Goal: Information Seeking & Learning: Learn about a topic

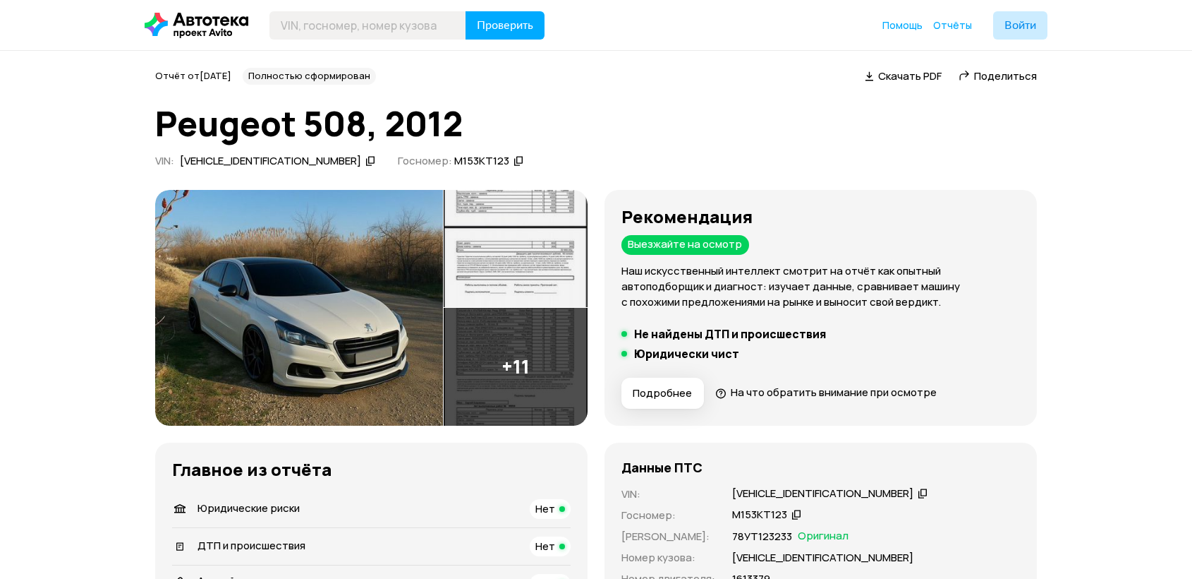
scroll to position [507, 0]
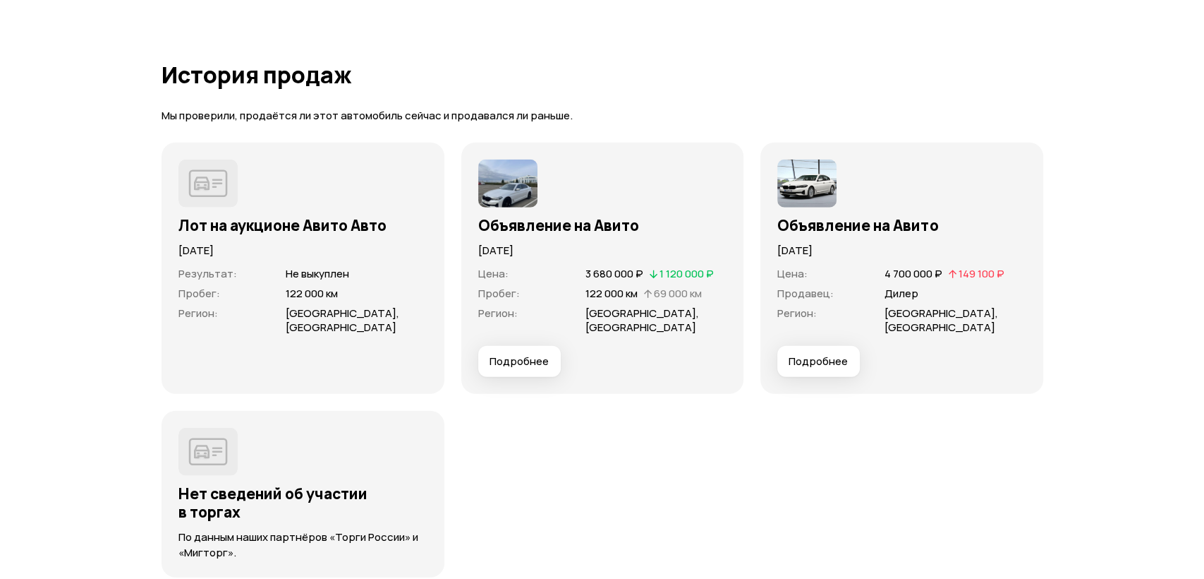
scroll to position [3805, 0]
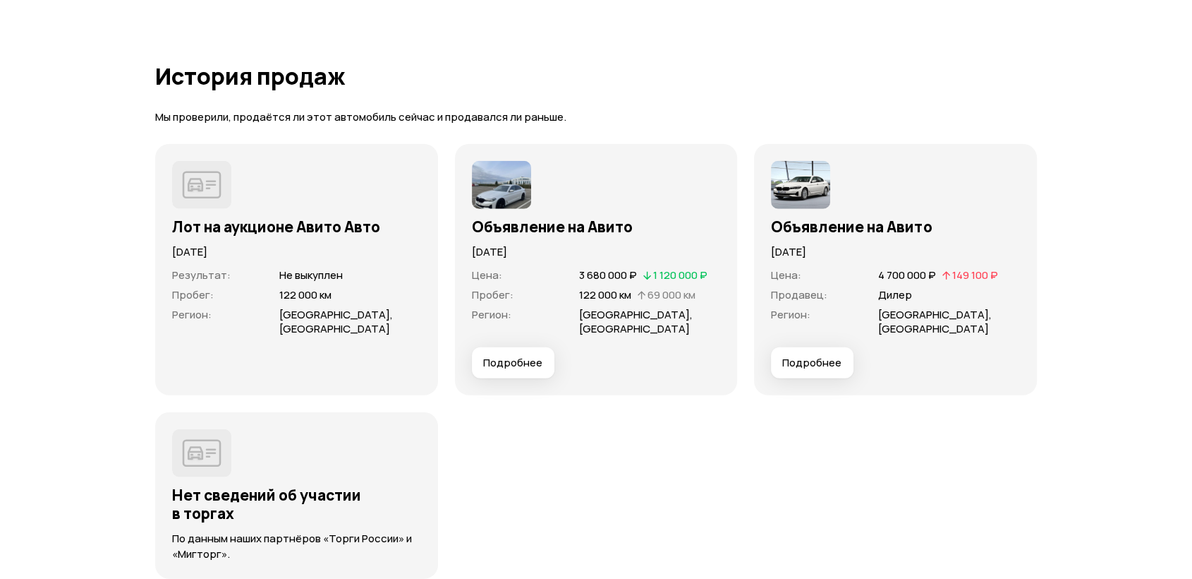
click at [502, 362] on span "Подробнее" at bounding box center [512, 363] width 59 height 14
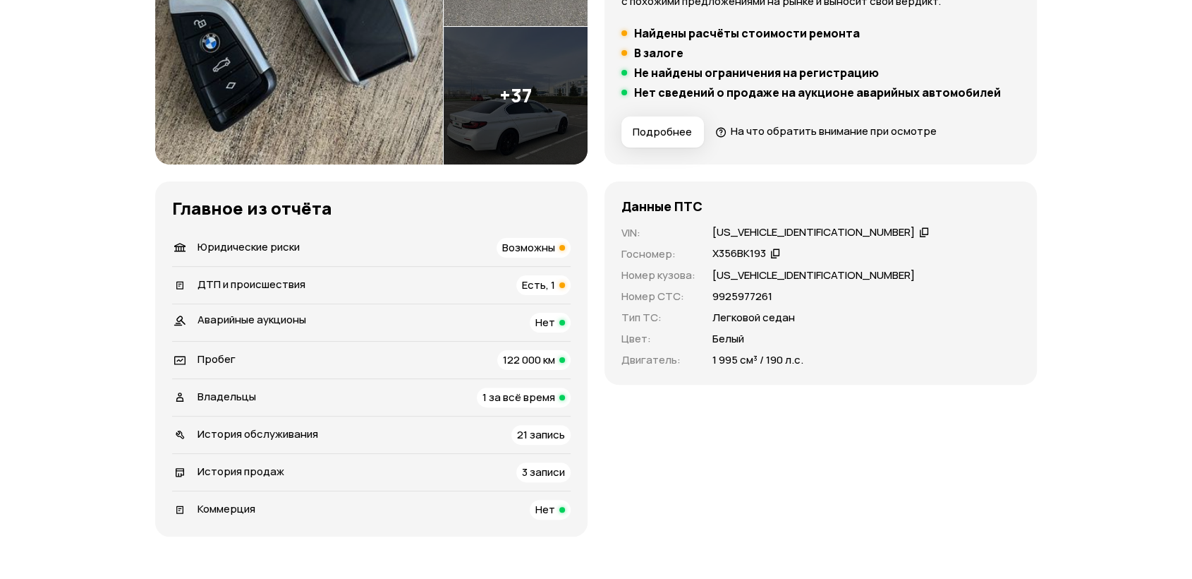
scroll to position [186, 0]
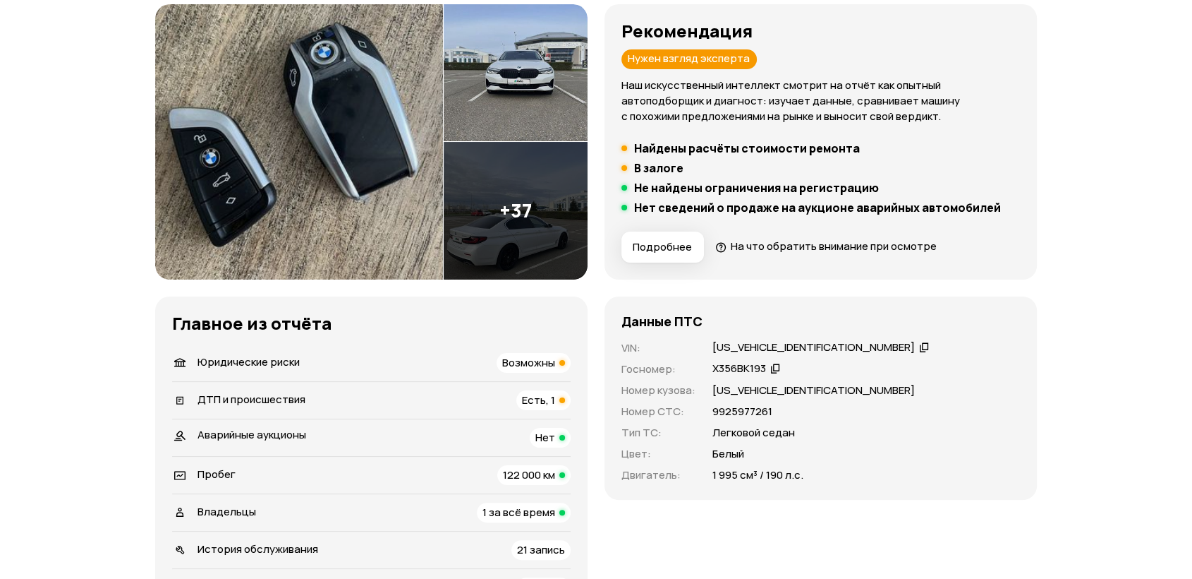
click at [741, 205] on h5 "Нет сведений о продаже на аукционе аварийных автомобилей" at bounding box center [817, 207] width 367 height 14
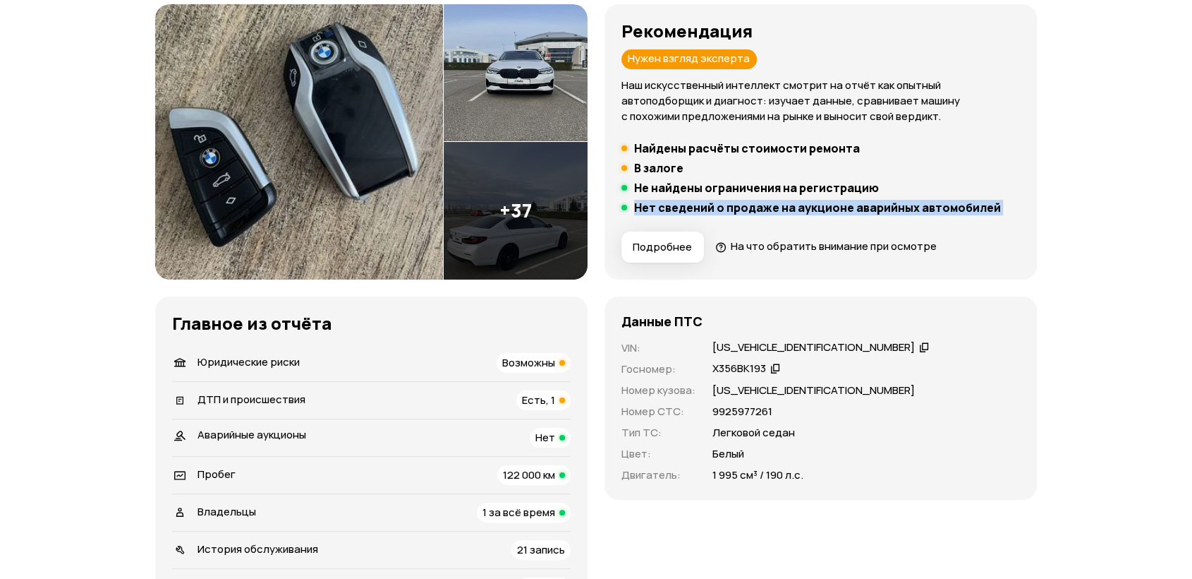
click at [741, 205] on h5 "Нет сведений о продаже на аукционе аварийных автомобилей" at bounding box center [817, 207] width 367 height 14
click at [748, 190] on h5 "Не найдены ограничения на регистрацию" at bounding box center [756, 188] width 245 height 14
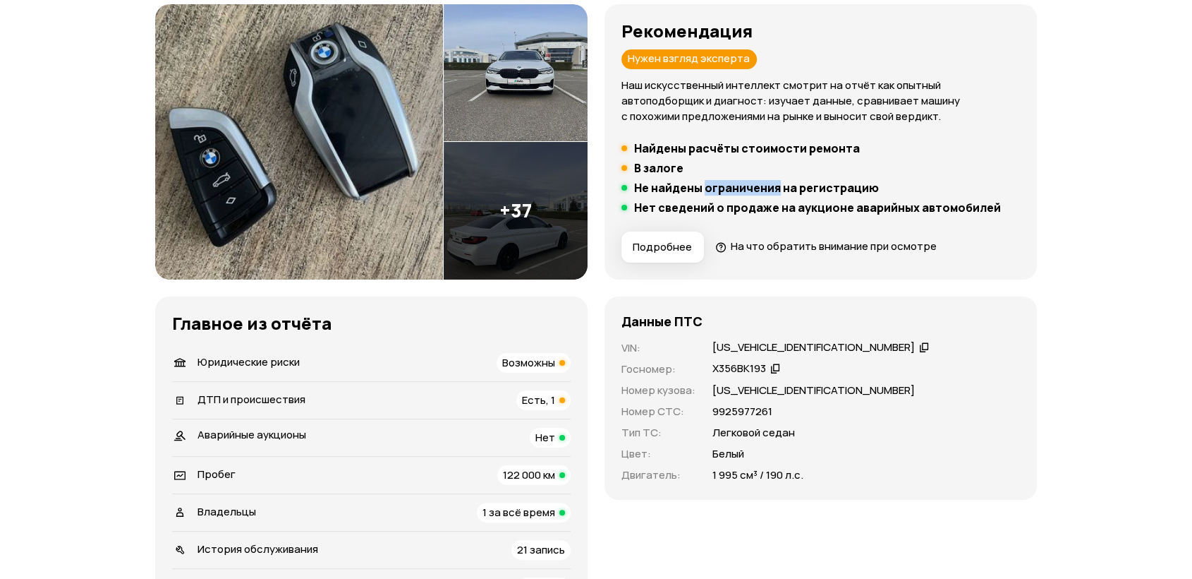
click at [748, 190] on h5 "Не найдены ограничения на регистрацию" at bounding box center [756, 188] width 245 height 14
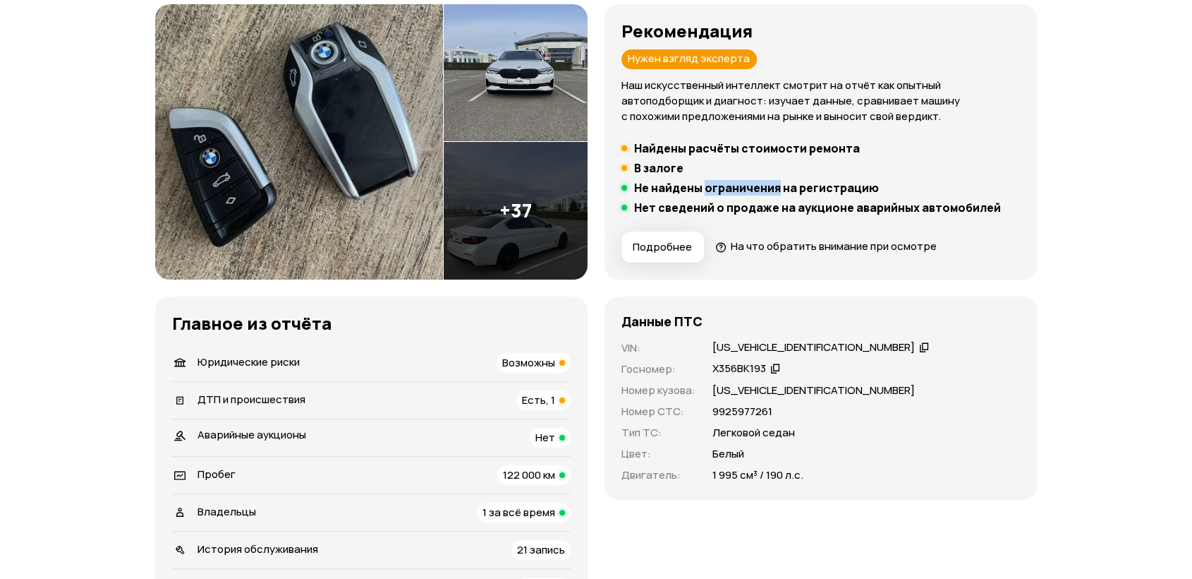
click at [748, 190] on h5 "Не найдены ограничения на регистрацию" at bounding box center [756, 188] width 245 height 14
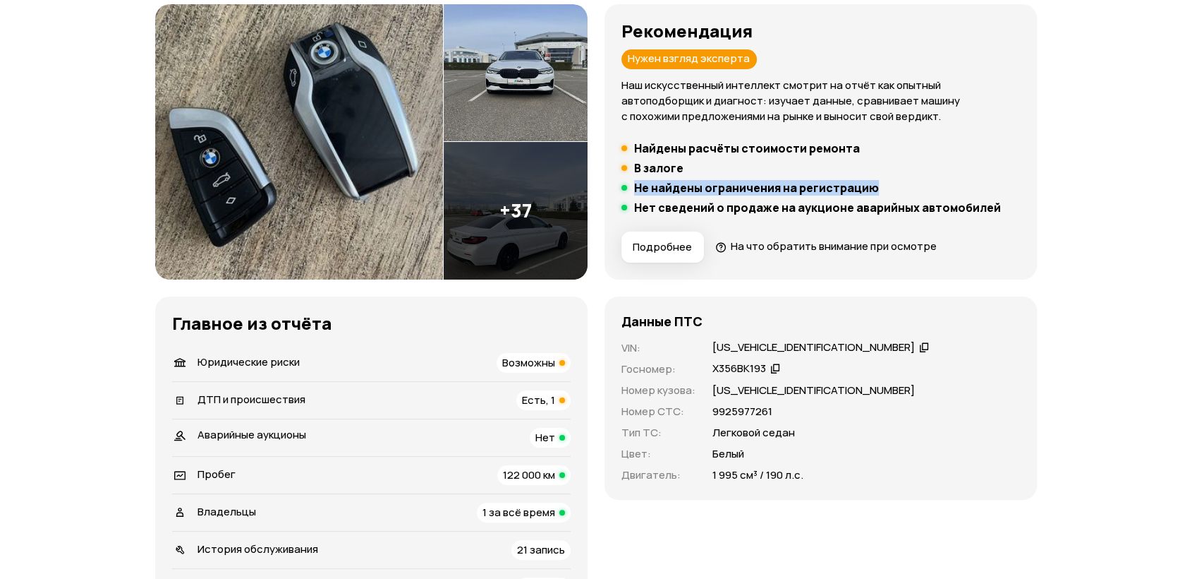
click at [748, 190] on h5 "Не найдены ограничения на регистрацию" at bounding box center [756, 188] width 245 height 14
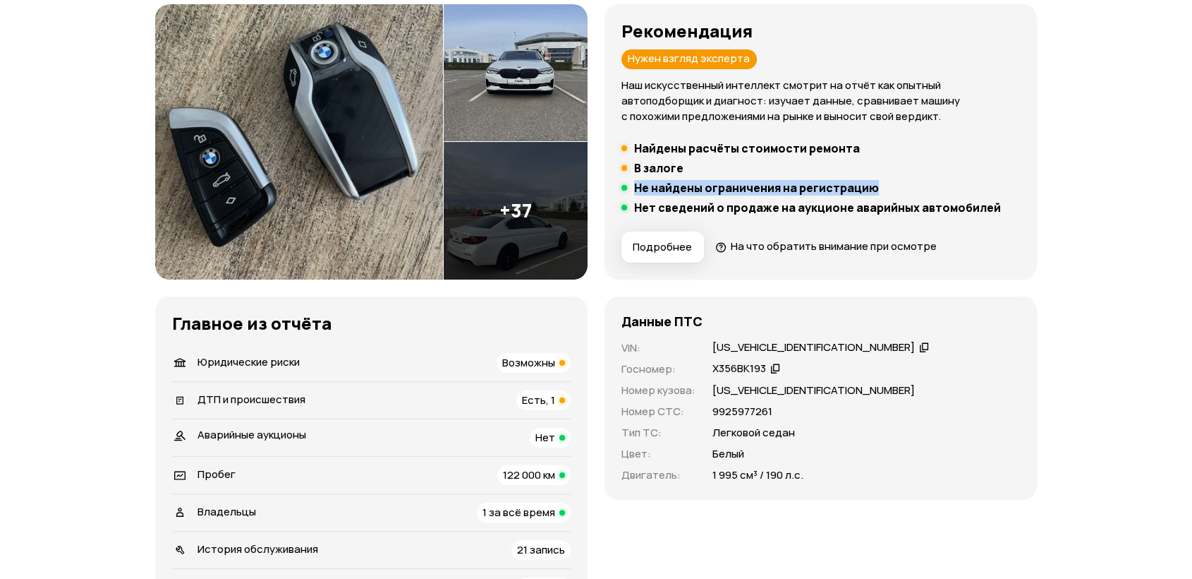
click at [748, 190] on h5 "Не найдены ограничения на регистрацию" at bounding box center [756, 188] width 245 height 14
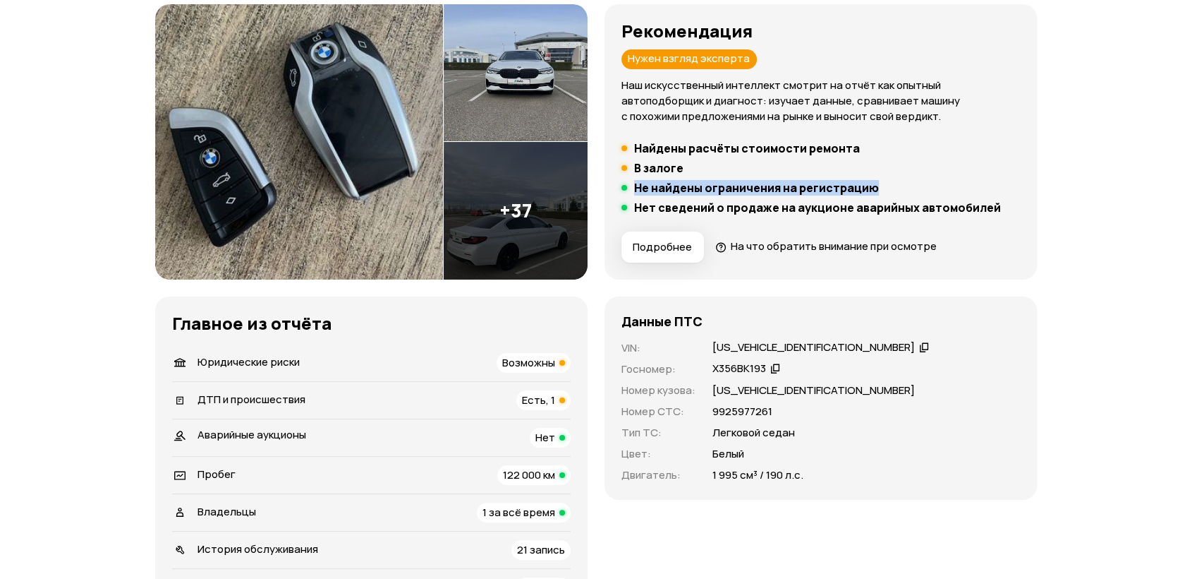
click at [748, 190] on h5 "Не найдены ограничения на регистрацию" at bounding box center [756, 188] width 245 height 14
drag, startPoint x: 748, startPoint y: 190, endPoint x: 745, endPoint y: 210, distance: 20.0
click at [745, 210] on ul "Найдены расчёты стоимости ремонта В залоге Не найдены ограничения на регистраци…" at bounding box center [821, 177] width 399 height 73
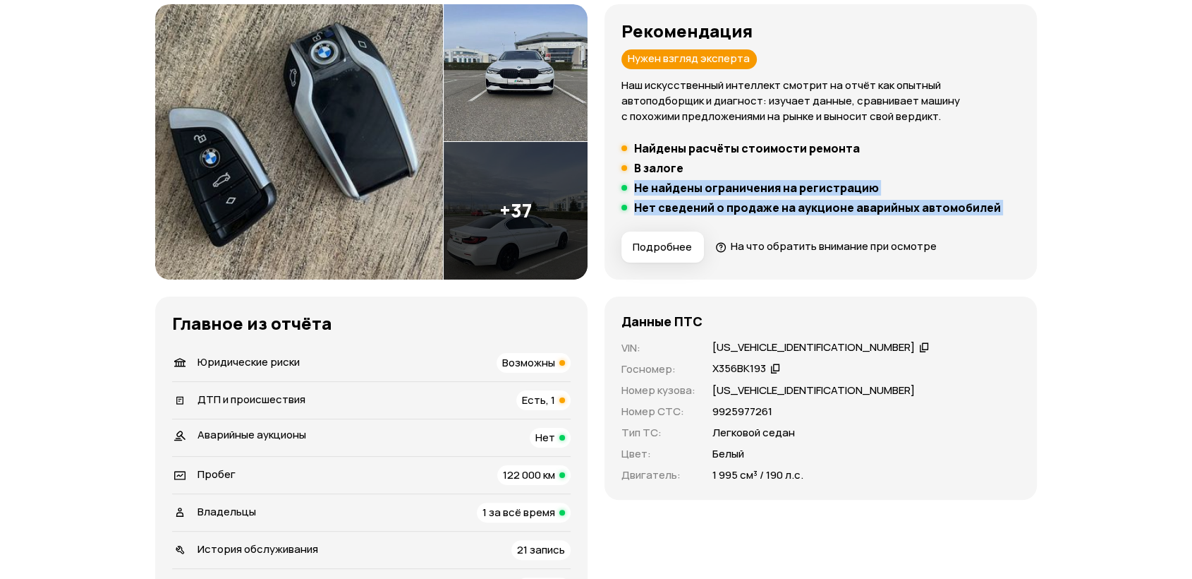
click at [745, 210] on h5 "Нет сведений о продаже на аукционе аварийных автомобилей" at bounding box center [817, 207] width 367 height 14
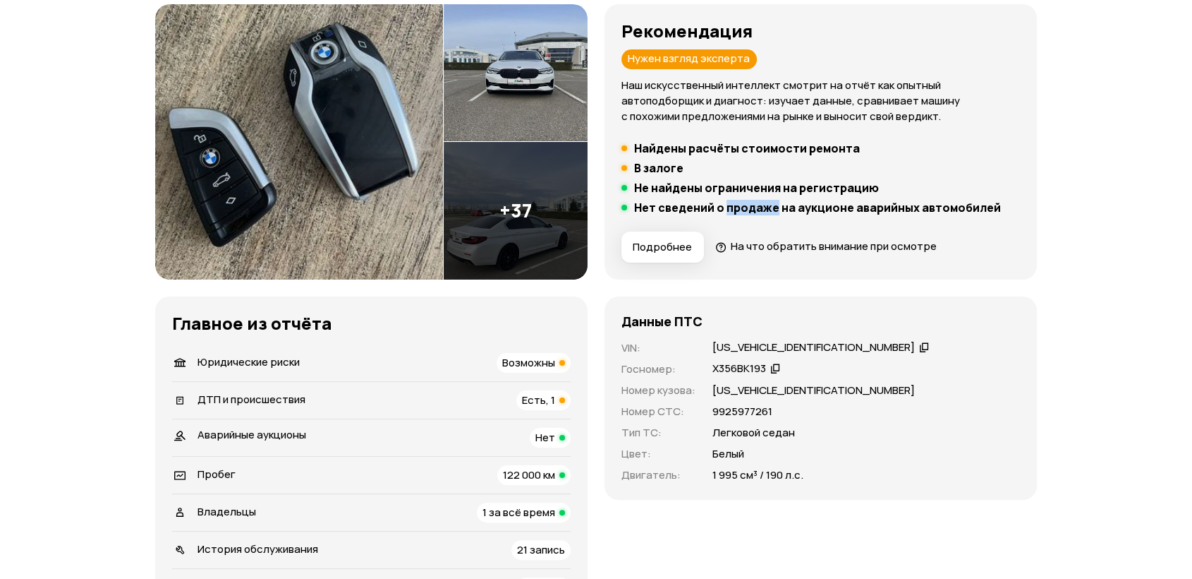
click at [745, 210] on h5 "Нет сведений о продаже на аукционе аварийных автомобилей" at bounding box center [817, 207] width 367 height 14
drag, startPoint x: 745, startPoint y: 210, endPoint x: 745, endPoint y: 195, distance: 14.8
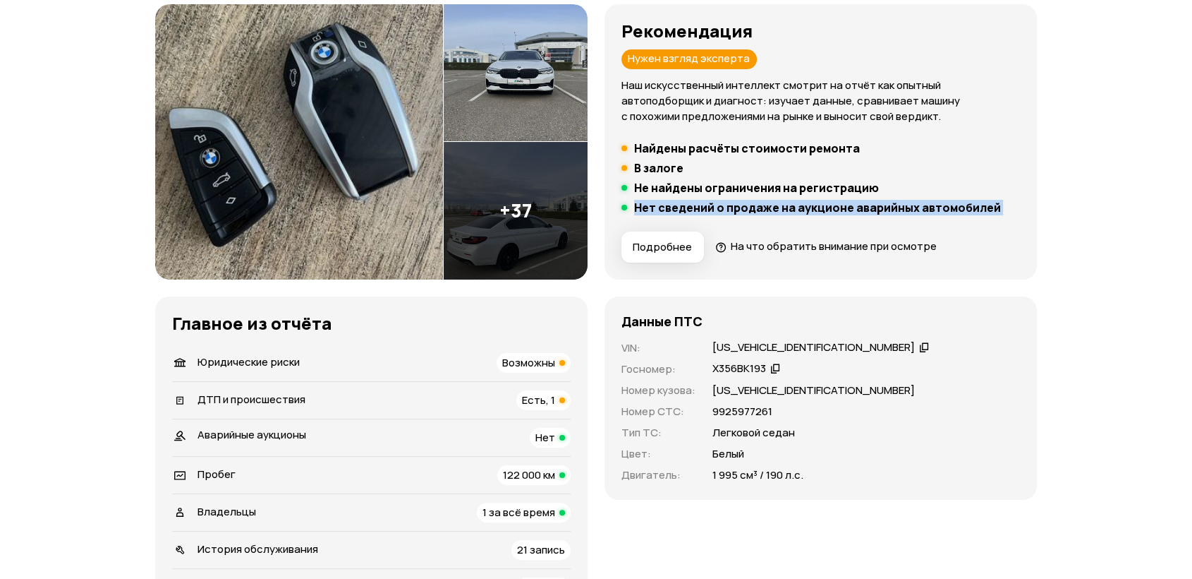
click at [745, 195] on ul "Найдены расчёты стоимости ремонта В залоге Не найдены ограничения на регистраци…" at bounding box center [821, 177] width 399 height 73
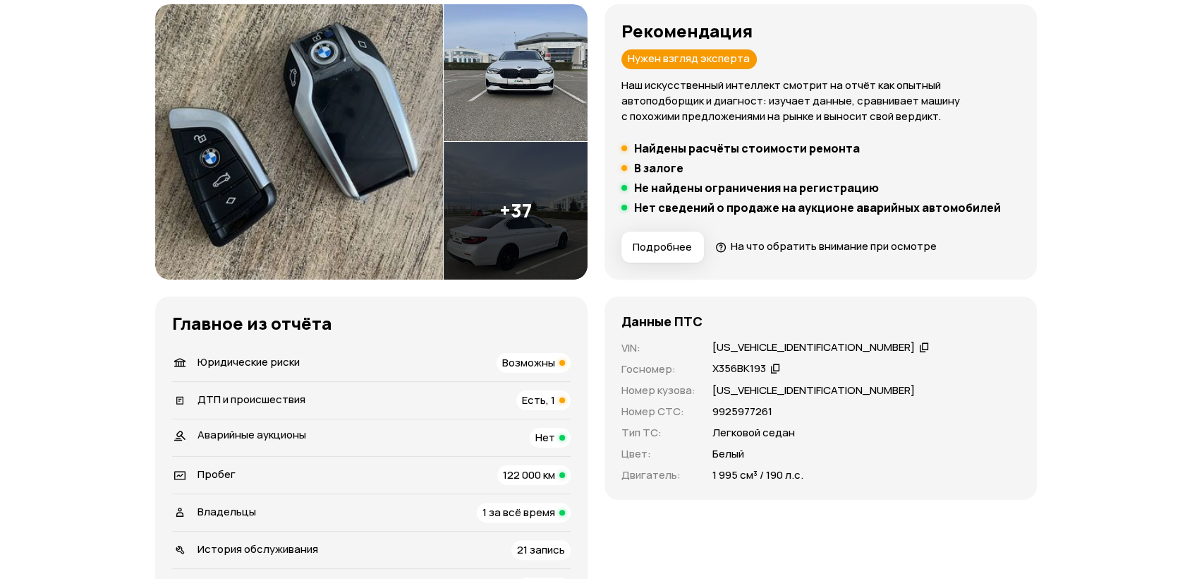
click at [745, 195] on ul "Найдены расчёты стоимости ремонта В залоге Не найдены ограничения на регистраци…" at bounding box center [821, 177] width 399 height 73
click at [774, 394] on p "WBA31DC090CH09618" at bounding box center [814, 390] width 203 height 16
click at [761, 409] on p "9925977261" at bounding box center [743, 412] width 60 height 16
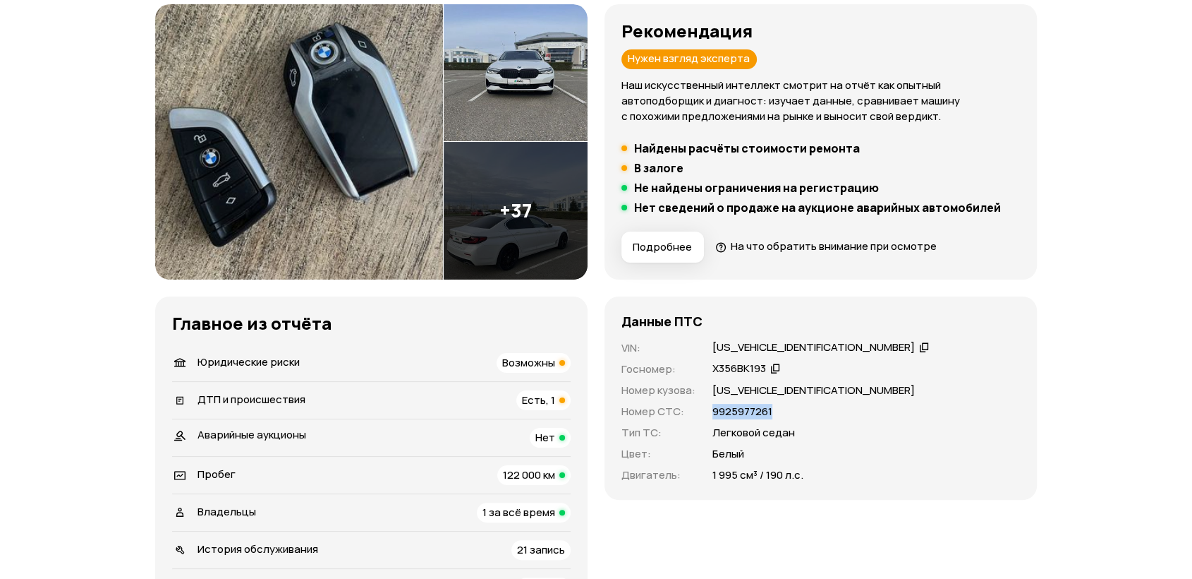
click at [761, 409] on p "9925977261" at bounding box center [743, 412] width 60 height 16
click at [754, 430] on p "Легковой седан" at bounding box center [754, 433] width 83 height 16
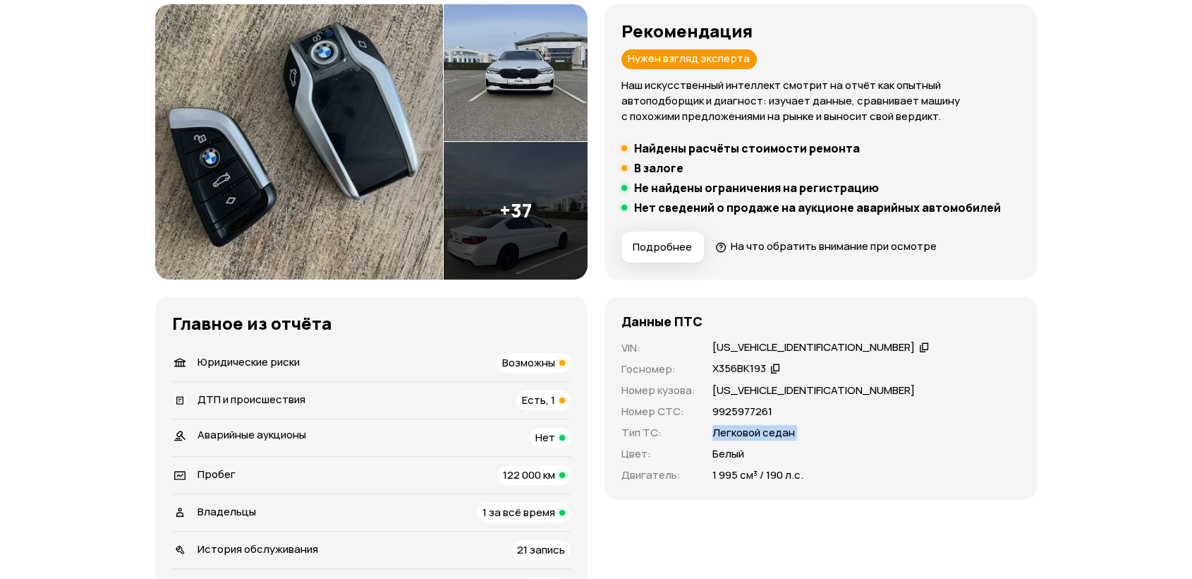
click at [754, 430] on p "Легковой седан" at bounding box center [754, 433] width 83 height 16
click at [713, 456] on p "Белый" at bounding box center [729, 454] width 32 height 16
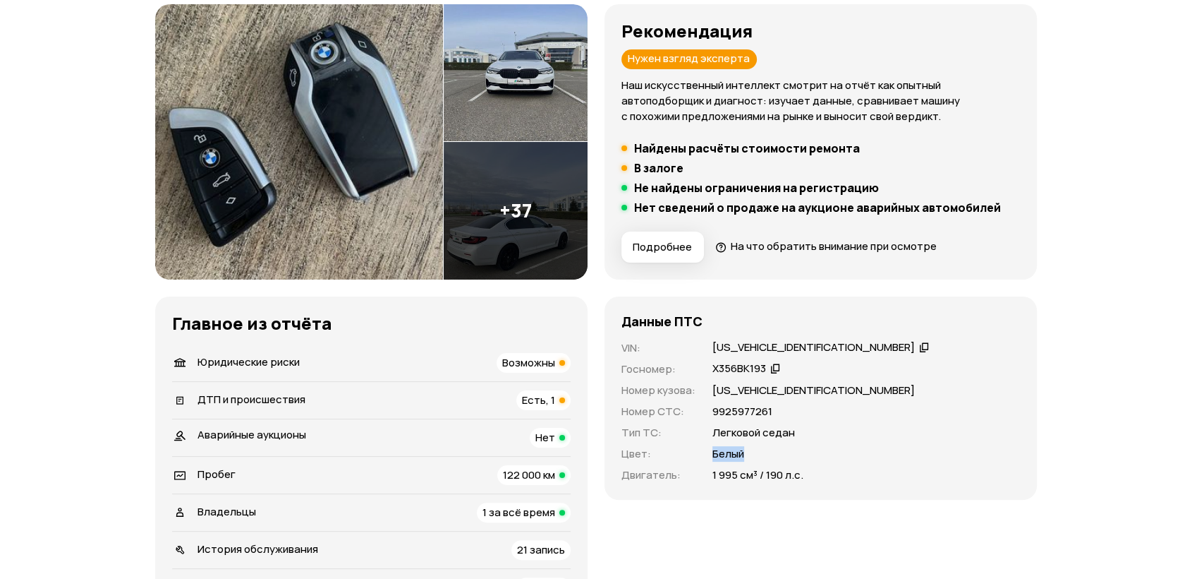
click at [713, 456] on p "Белый" at bounding box center [729, 454] width 32 height 16
click at [715, 475] on p "1 995 см³ / 190 л.с." at bounding box center [758, 475] width 91 height 16
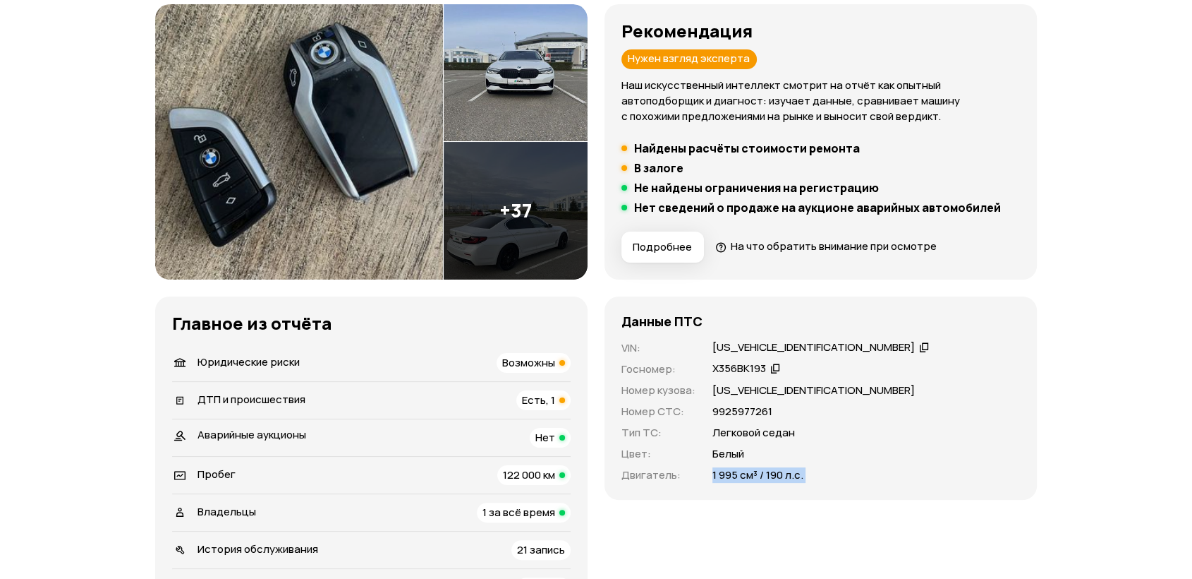
click at [715, 475] on p "1 995 см³ / 190 л.с." at bounding box center [758, 475] width 91 height 16
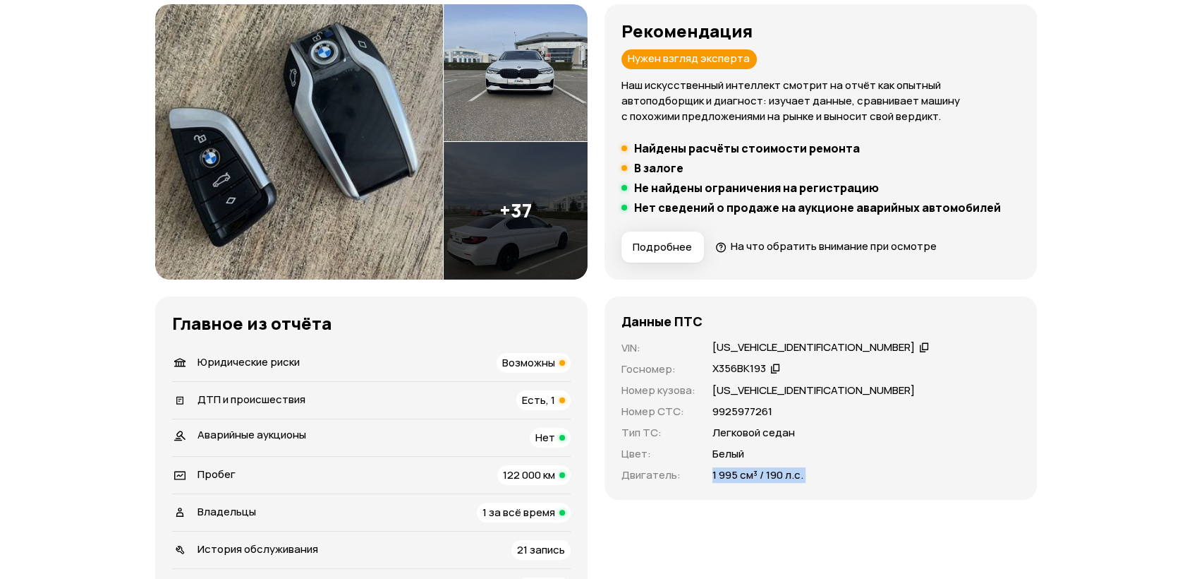
click at [715, 475] on p "1 995 см³ / 190 л.с." at bounding box center [758, 475] width 91 height 16
click at [829, 375] on div "Х356ВК193" at bounding box center [867, 369] width 308 height 16
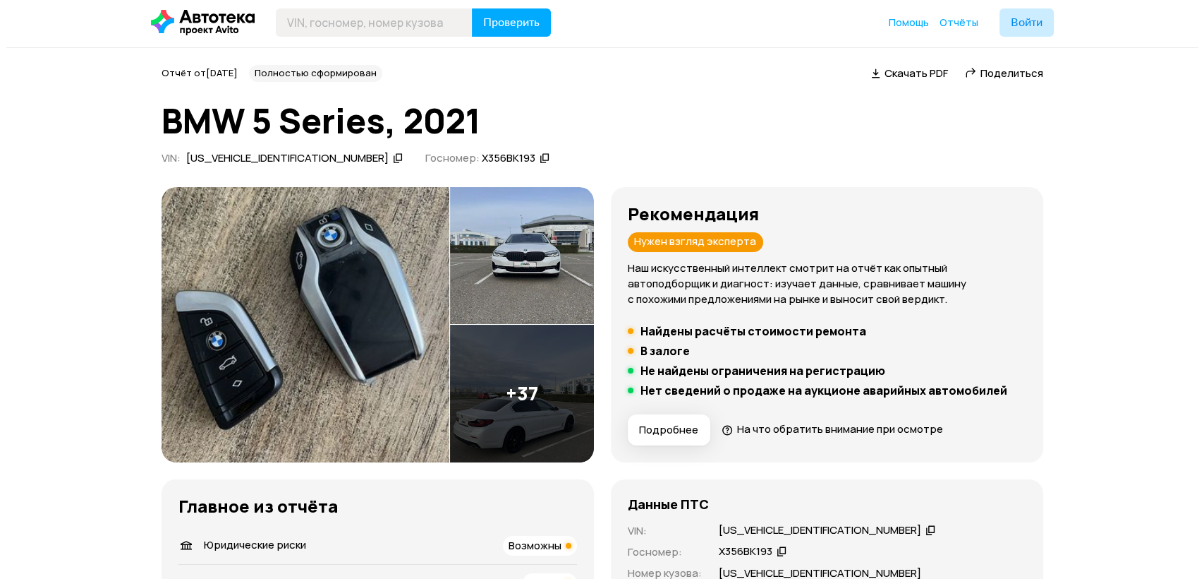
scroll to position [0, 0]
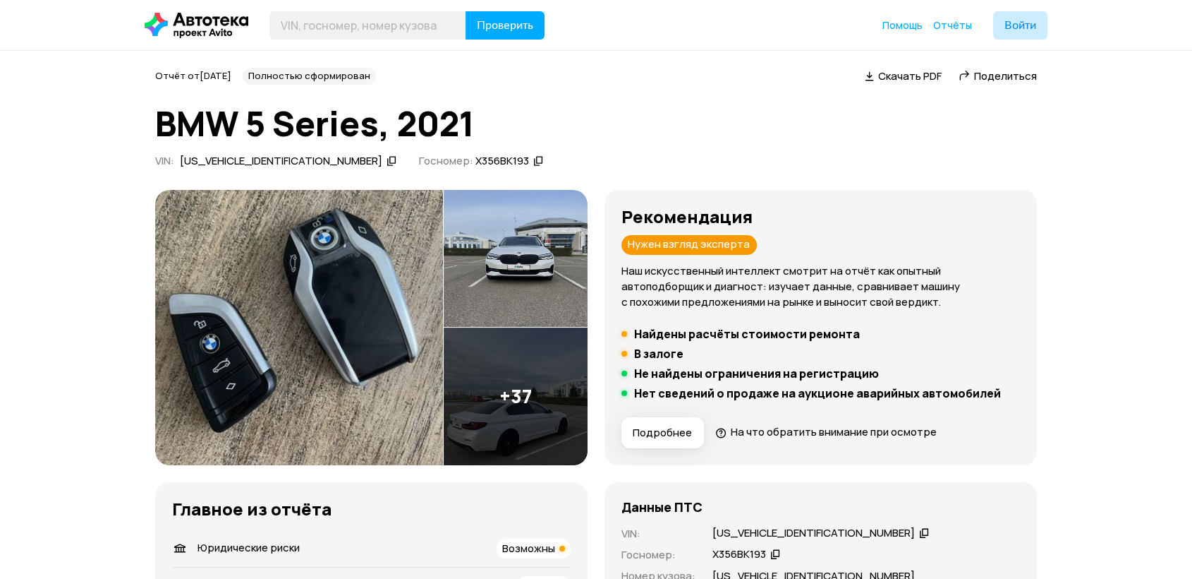
click at [491, 394] on img at bounding box center [516, 396] width 144 height 138
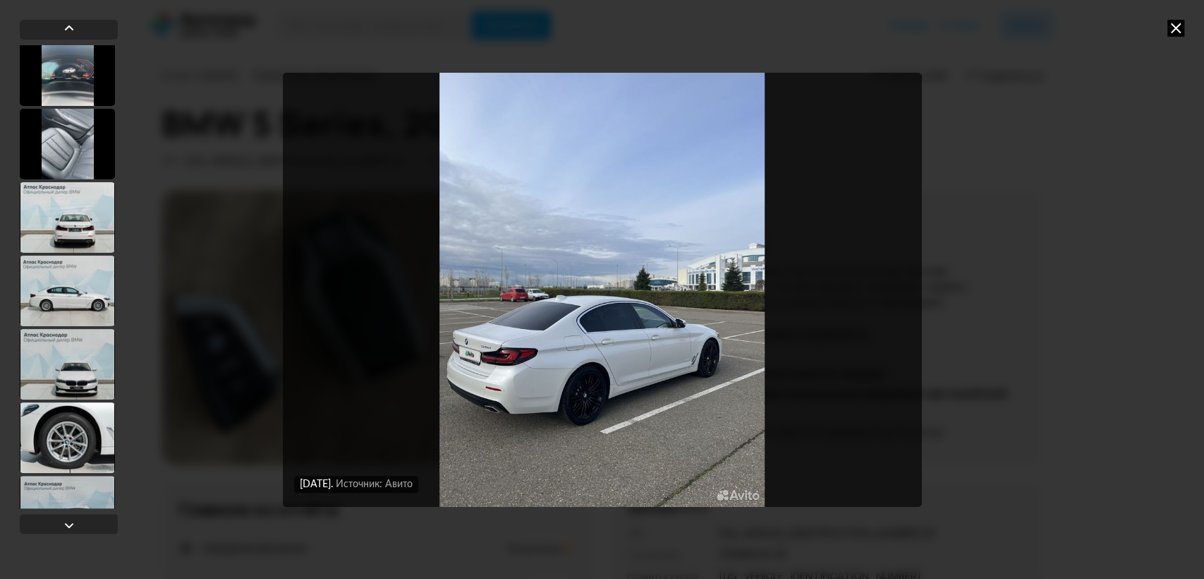
scroll to position [972, 0]
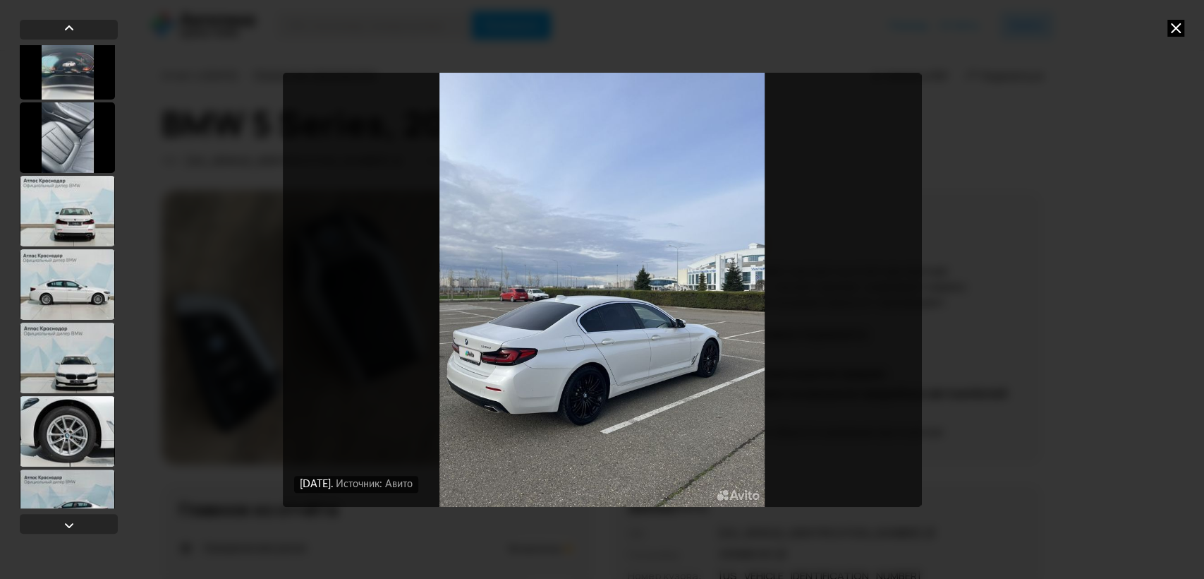
click at [87, 200] on div at bounding box center [67, 211] width 95 height 71
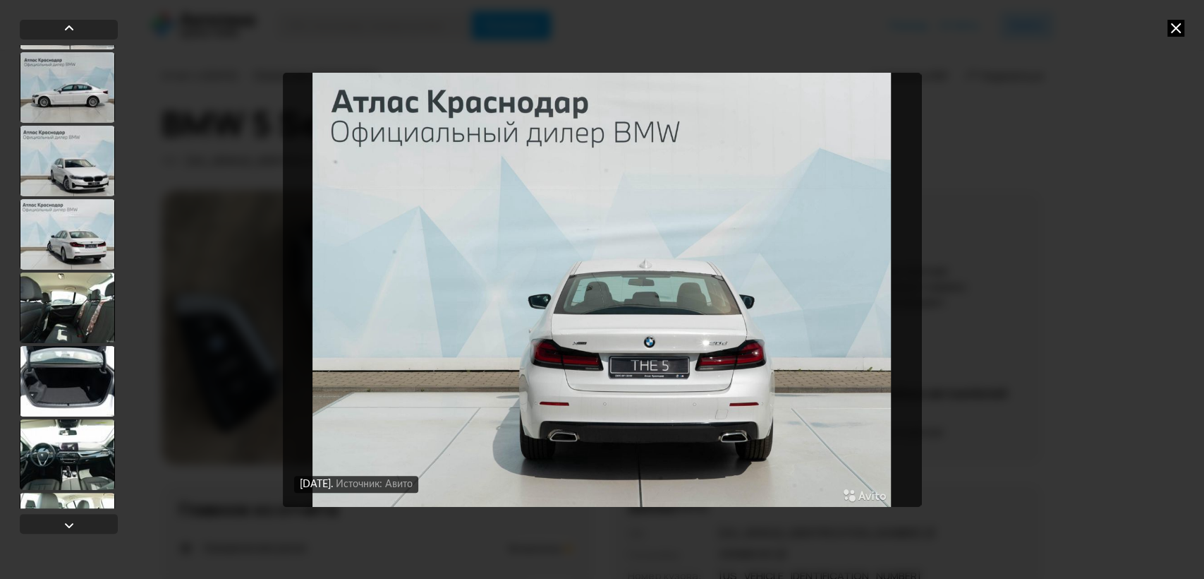
scroll to position [1400, 0]
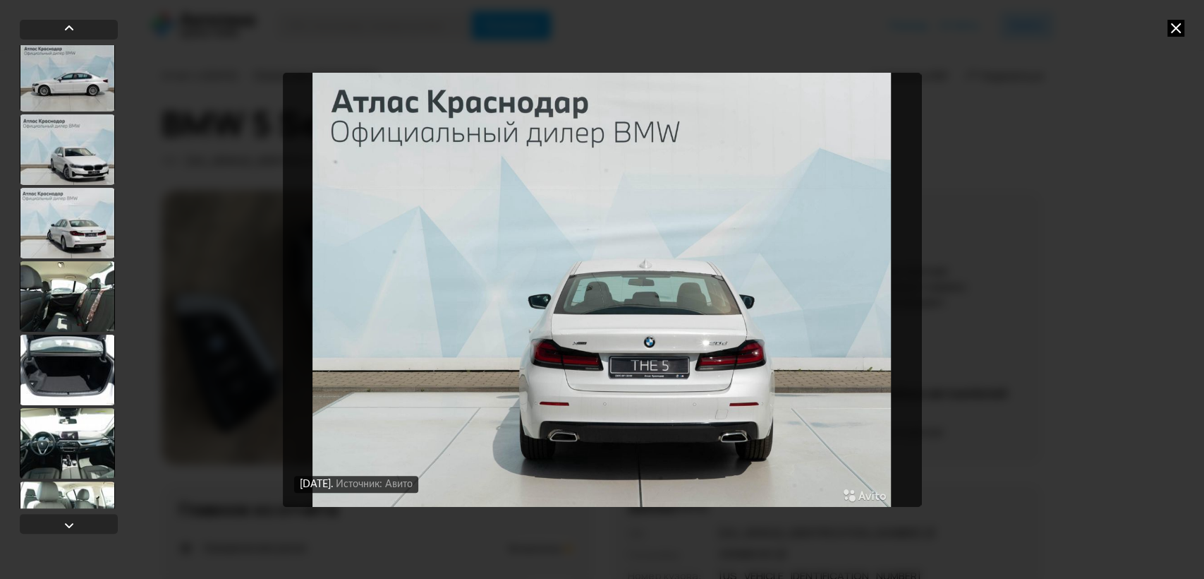
click at [87, 200] on div at bounding box center [67, 223] width 95 height 71
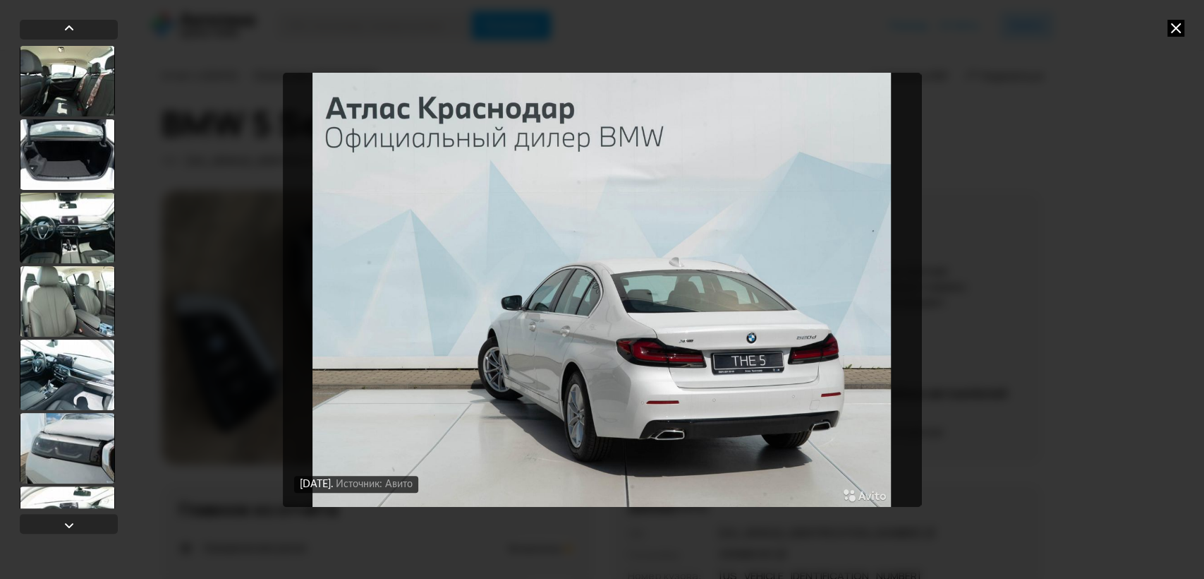
scroll to position [1617, 0]
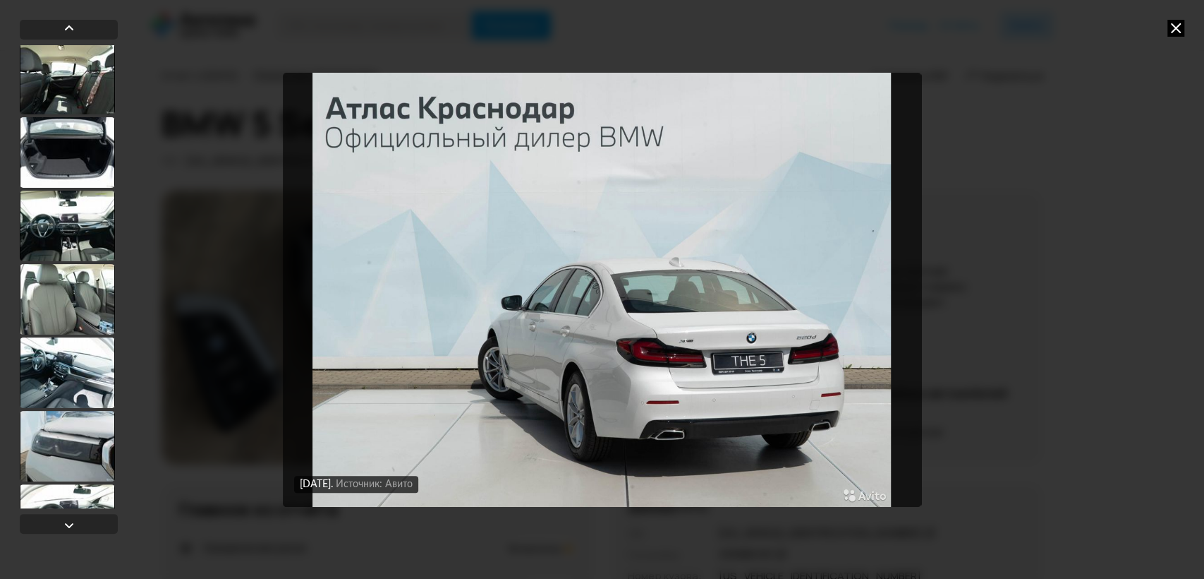
click at [87, 200] on div at bounding box center [67, 226] width 95 height 71
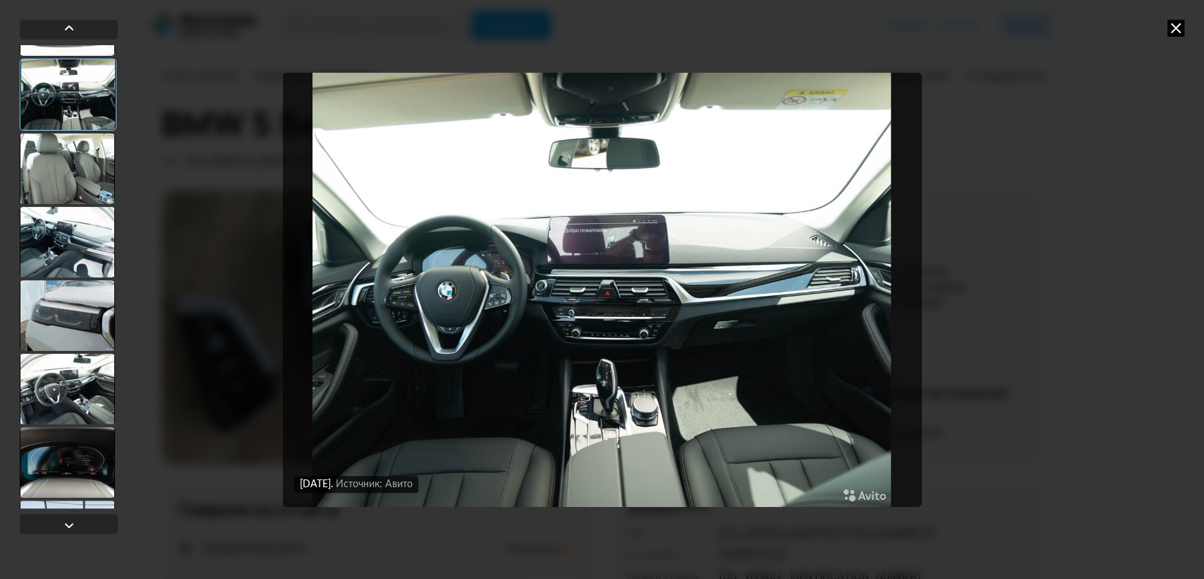
scroll to position [1748, 0]
click at [94, 179] on div at bounding box center [67, 168] width 95 height 71
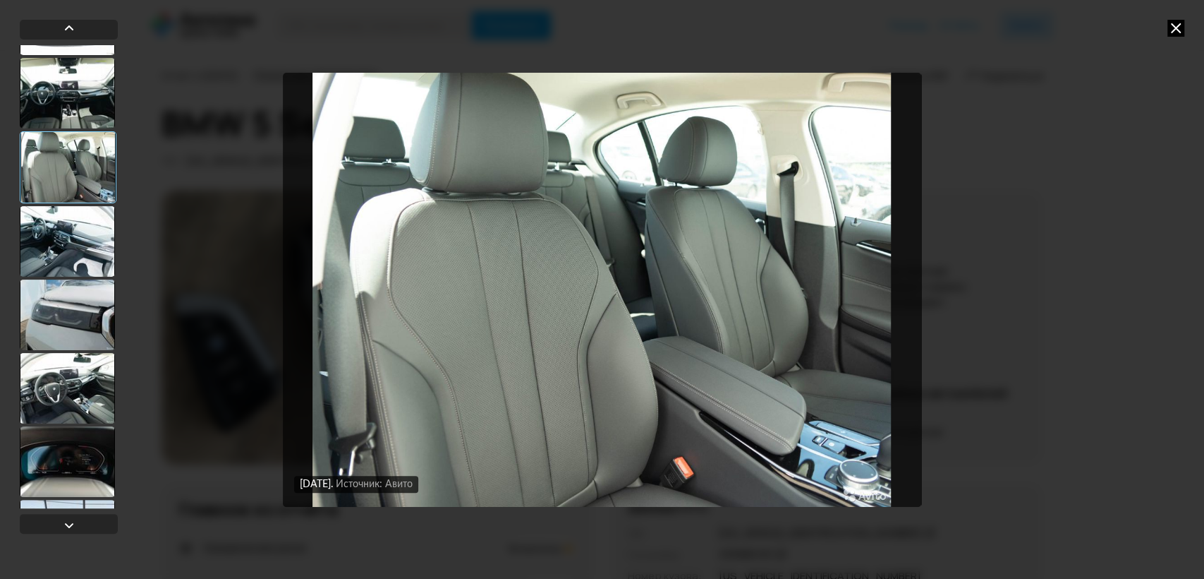
click at [75, 222] on div at bounding box center [67, 241] width 95 height 71
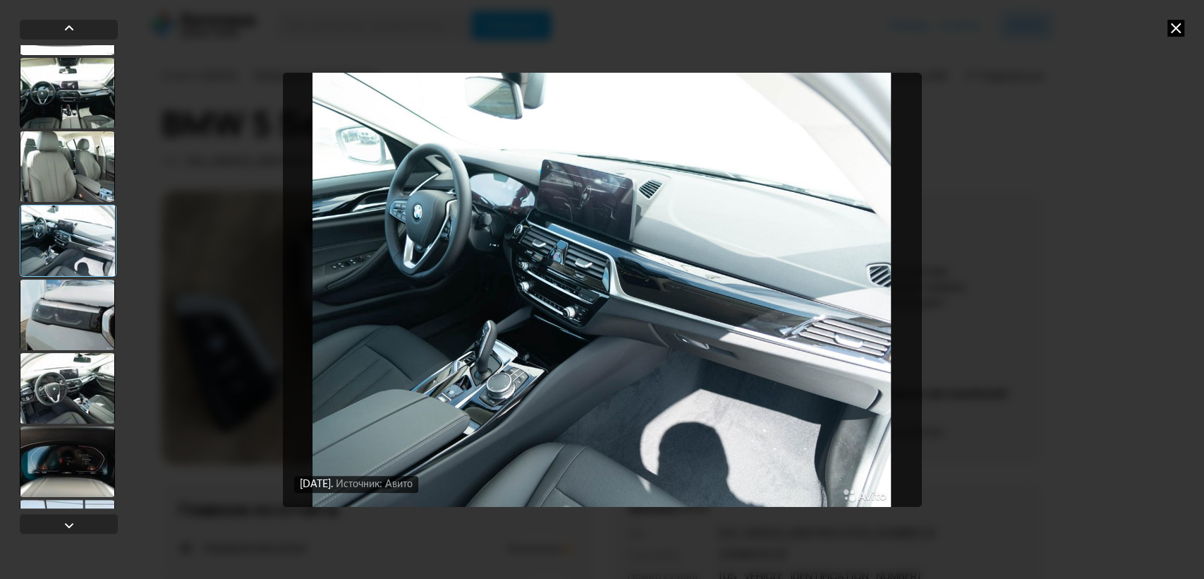
click at [57, 159] on div at bounding box center [67, 166] width 95 height 71
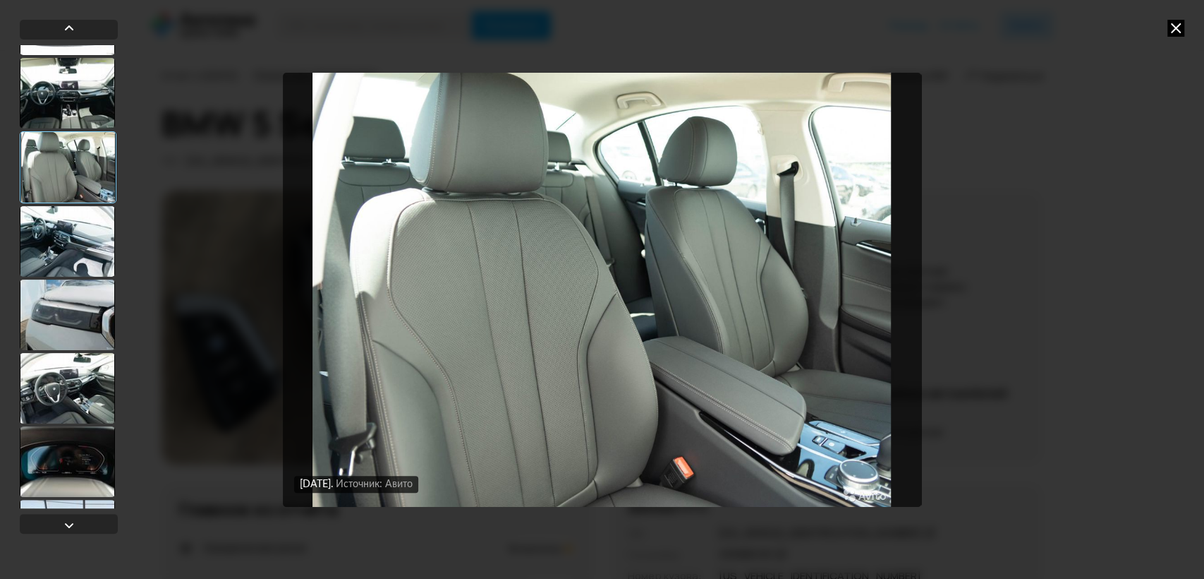
click at [64, 296] on div at bounding box center [67, 314] width 95 height 71
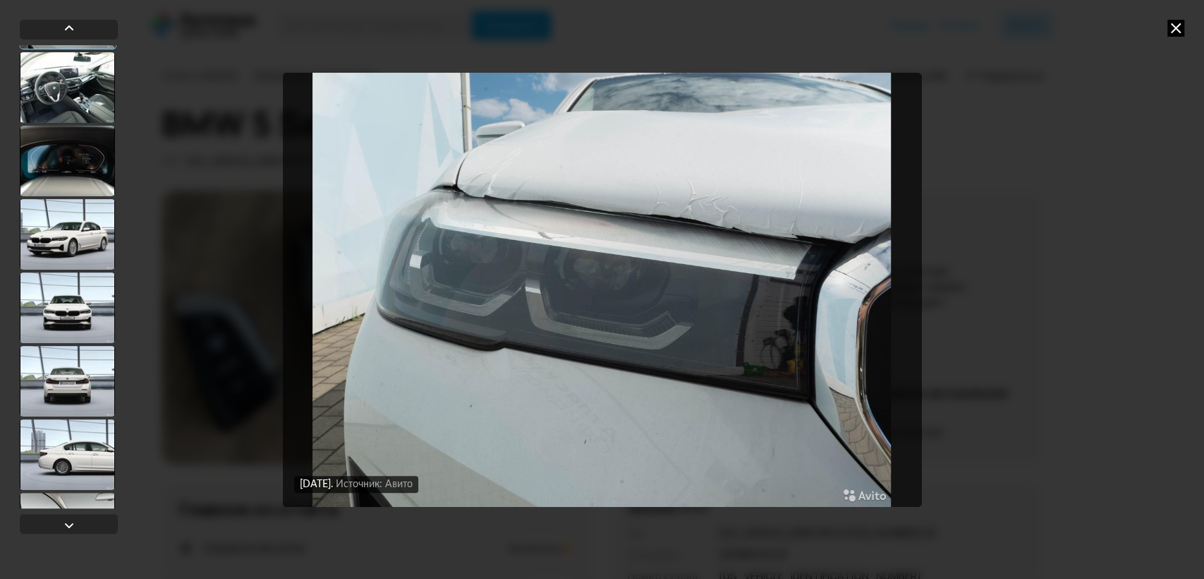
scroll to position [2081, 0]
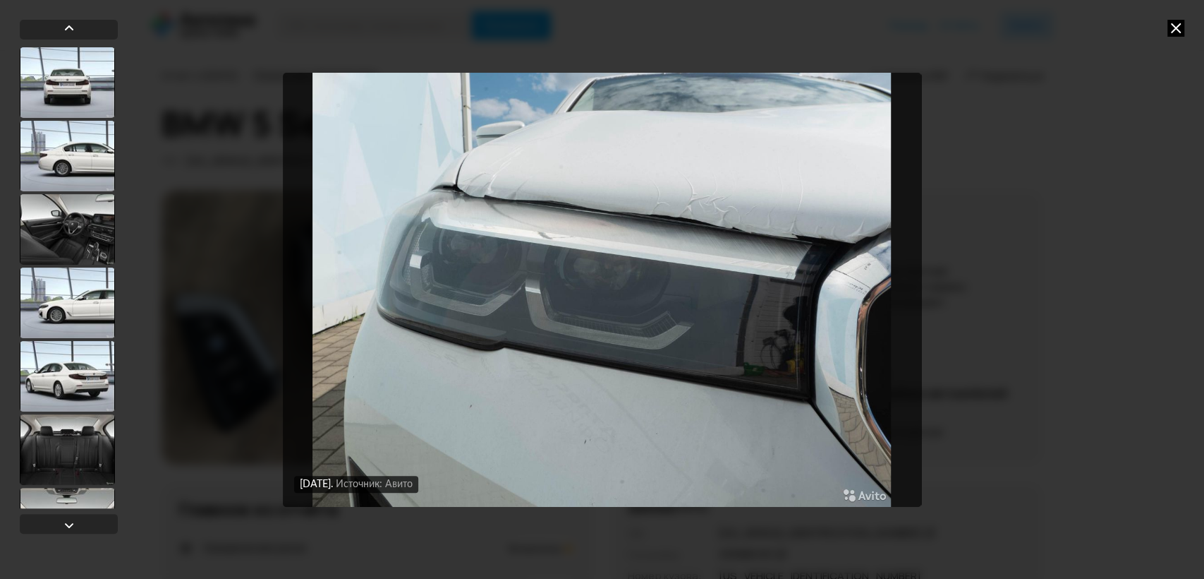
click at [73, 255] on div at bounding box center [67, 229] width 95 height 71
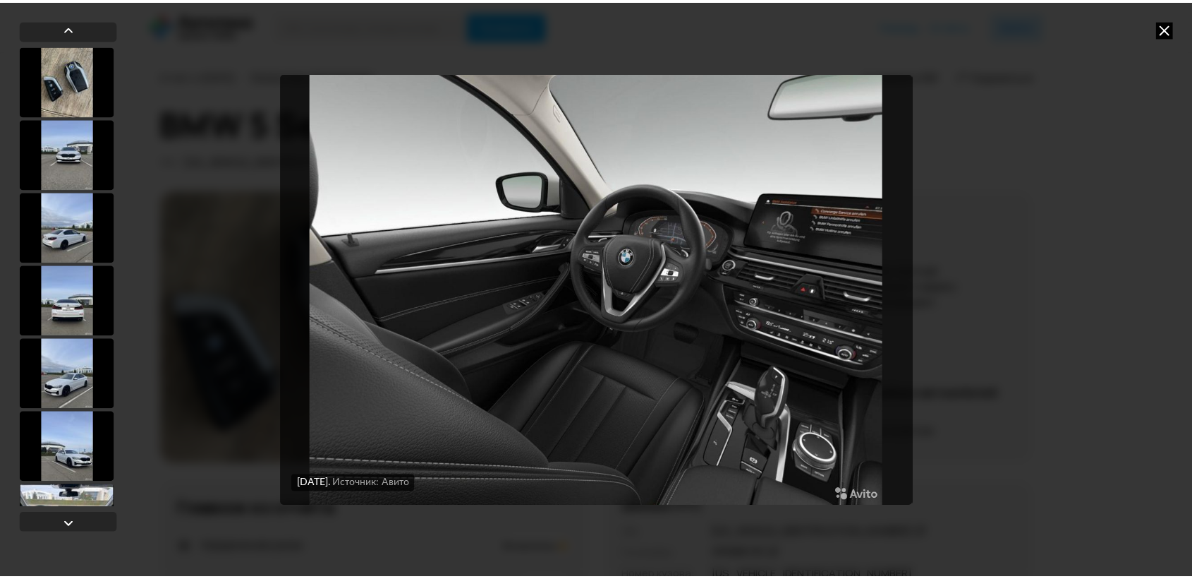
scroll to position [345, 0]
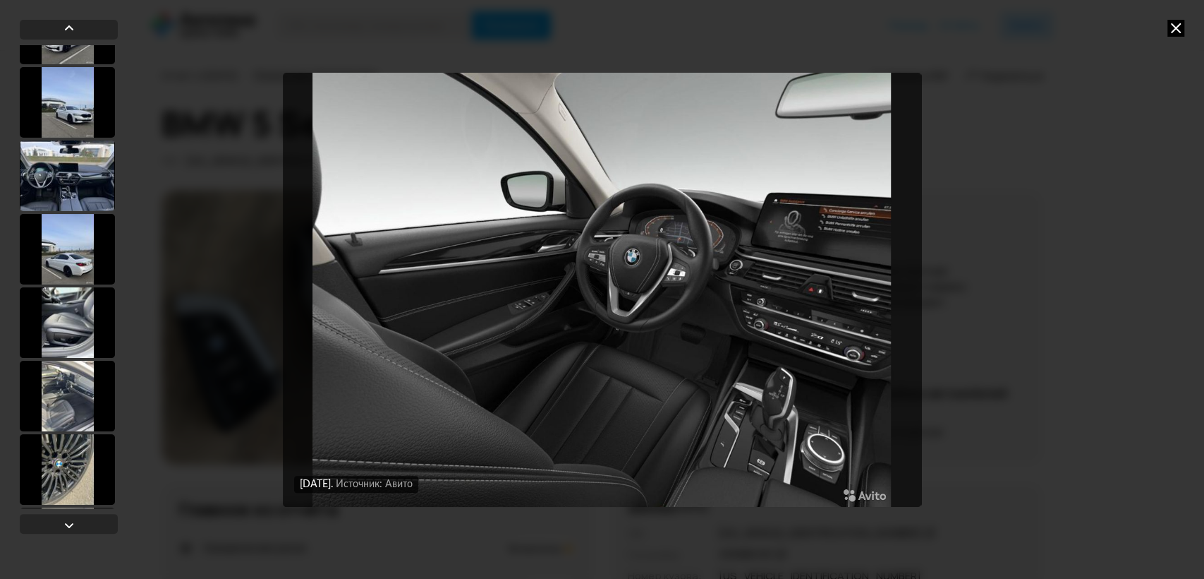
click at [54, 171] on div at bounding box center [67, 175] width 95 height 71
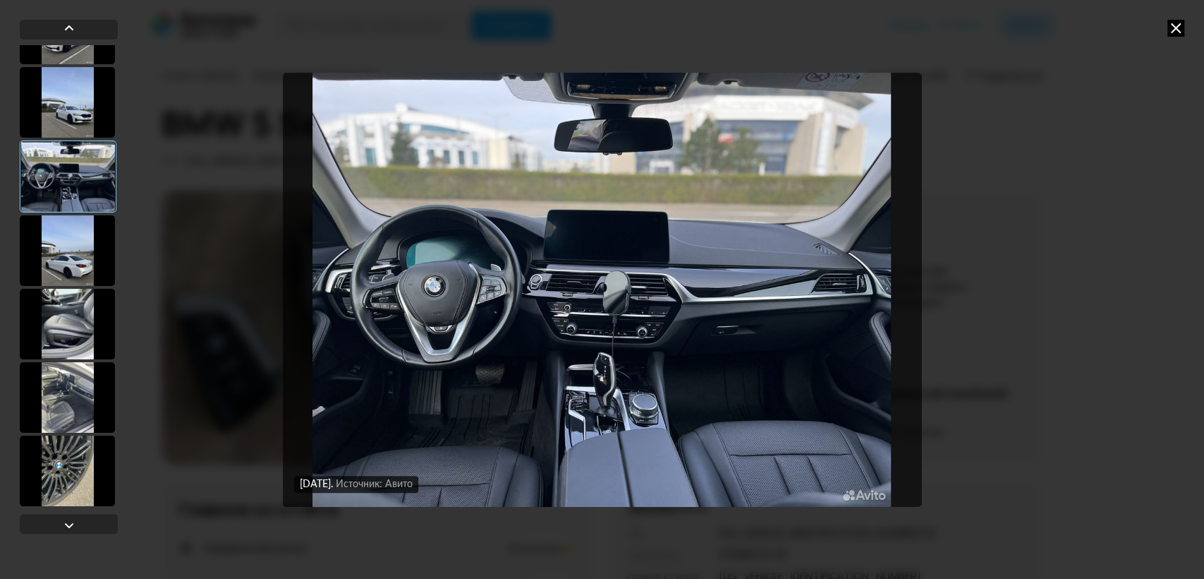
click at [67, 267] on div at bounding box center [67, 250] width 95 height 71
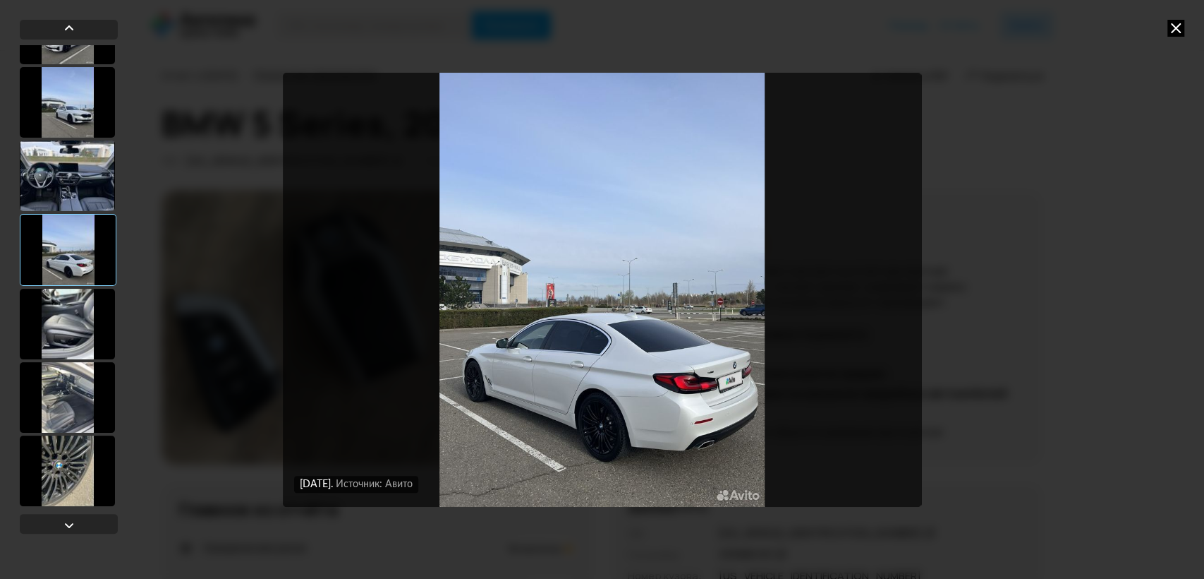
click at [584, 306] on img "Go to Slide 8" at bounding box center [602, 290] width 639 height 434
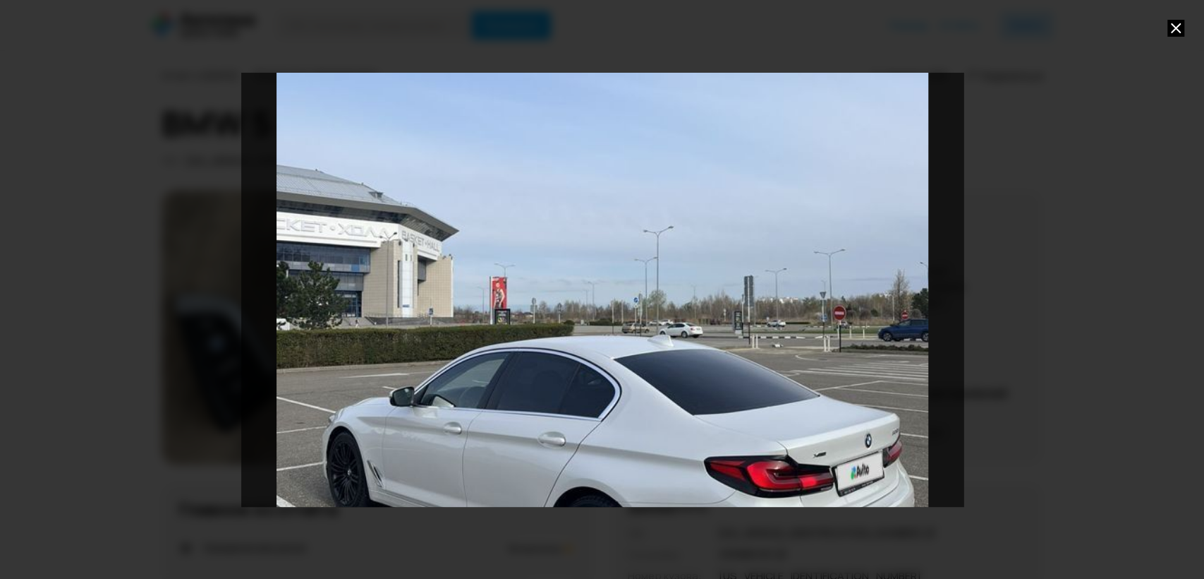
click at [584, 306] on div "Go to Slide 8" at bounding box center [602, 289] width 1445 height 868
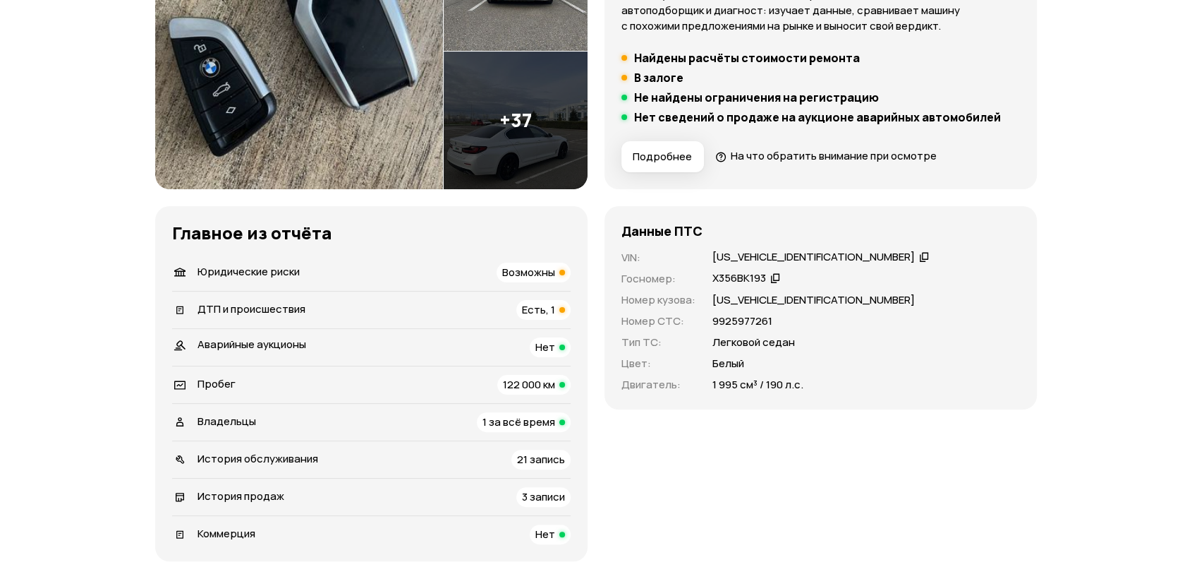
scroll to position [287, 0]
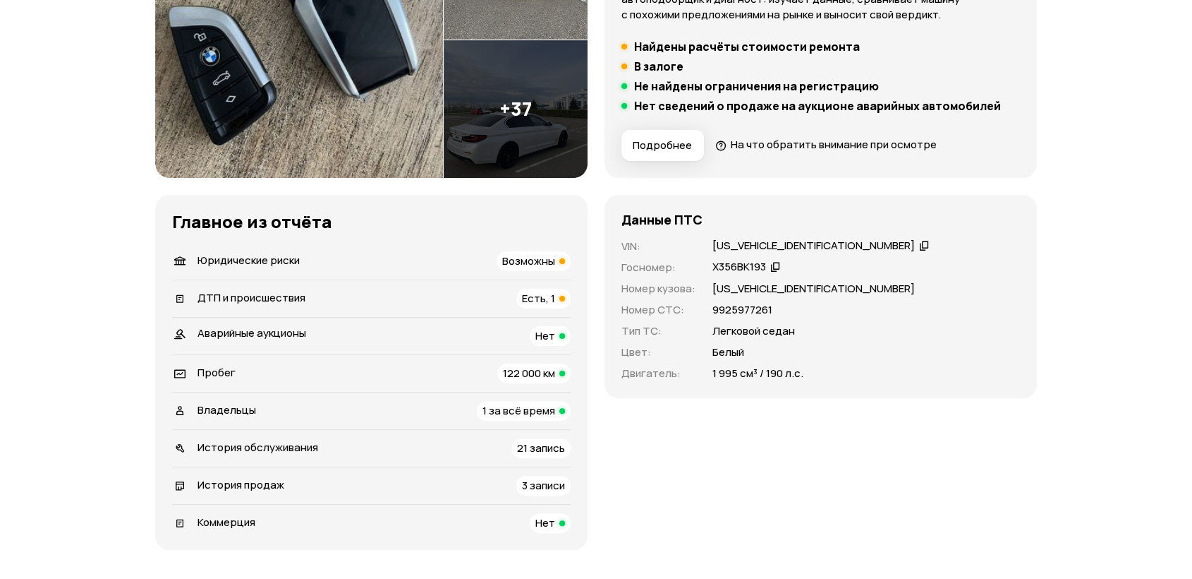
click at [540, 297] on span "Есть, 1" at bounding box center [538, 298] width 33 height 15
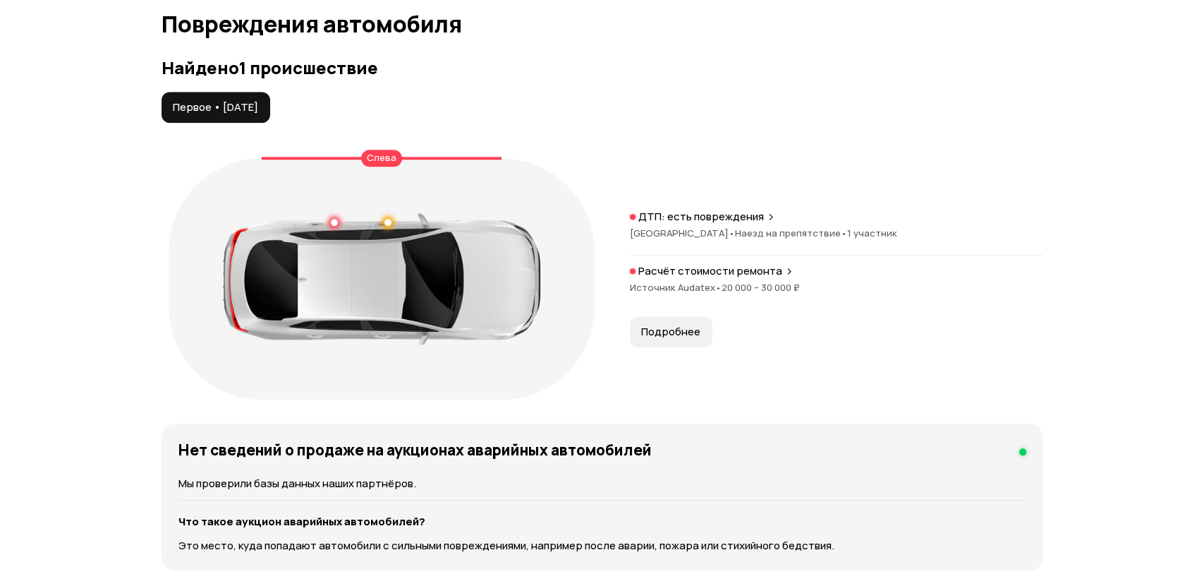
scroll to position [1461, 0]
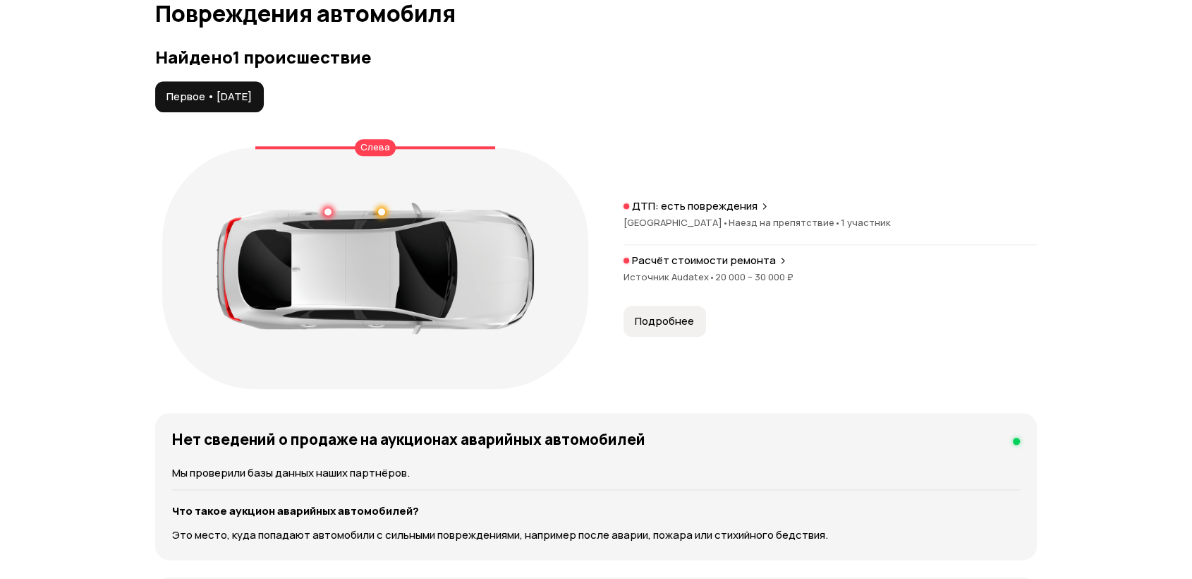
click at [668, 329] on button "Подробнее" at bounding box center [665, 321] width 83 height 31
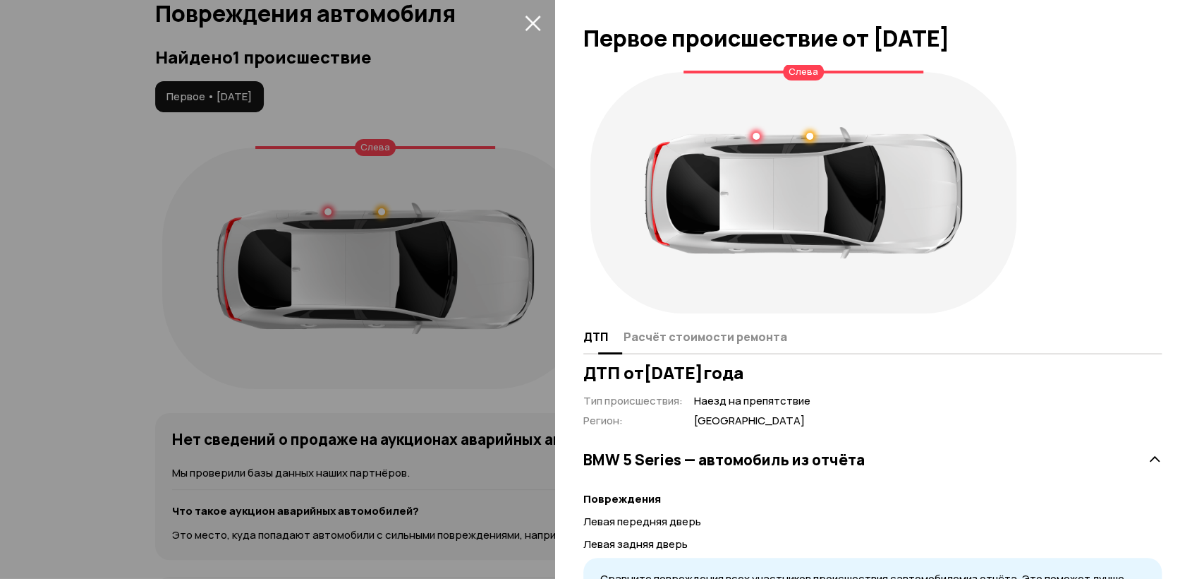
scroll to position [82, 0]
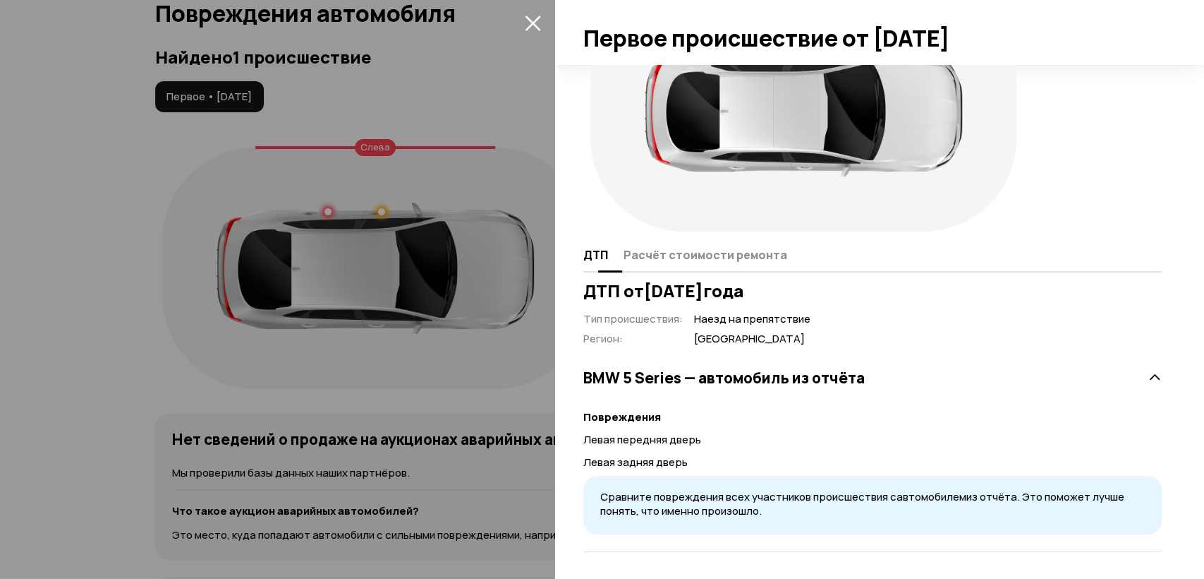
click at [693, 258] on span "Расчёт стоимости ремонта" at bounding box center [706, 255] width 164 height 14
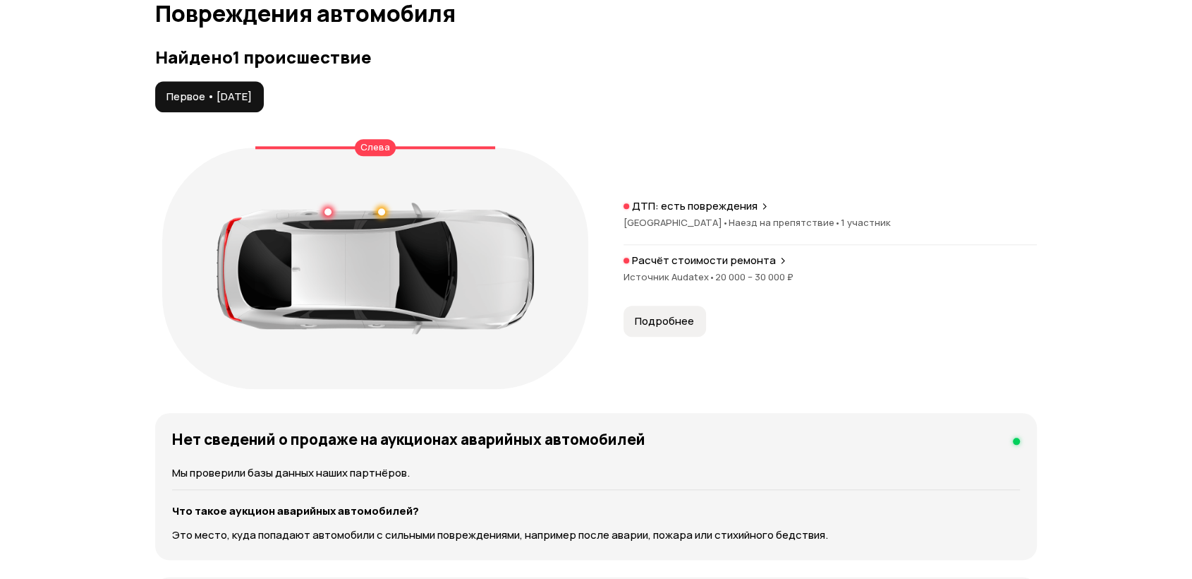
click at [682, 209] on p "ДТП: есть повреждения" at bounding box center [695, 206] width 126 height 14
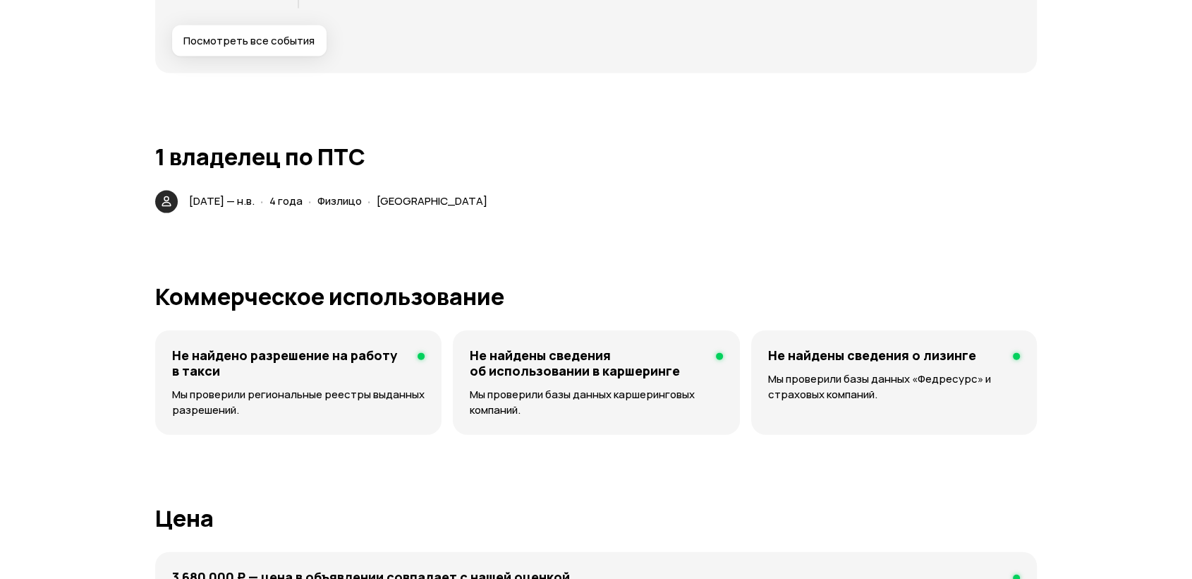
scroll to position [3119, 0]
